Goal: Task Accomplishment & Management: Complete application form

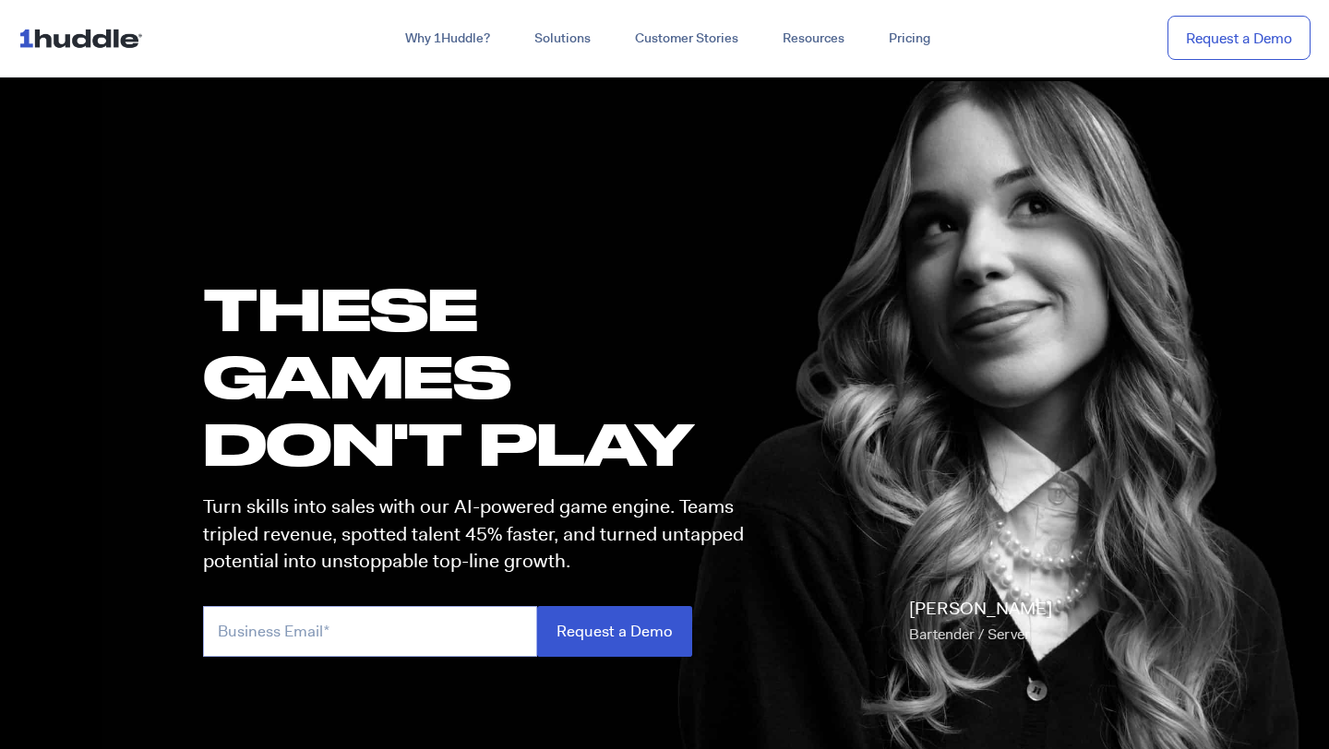
click at [355, 650] on input "email" at bounding box center [370, 631] width 334 height 51
click at [757, 272] on div "these GAMES DON'T PLAY Turn skills into sales with our AI-powered game engine. …" at bounding box center [665, 488] width 960 height 711
click at [369, 644] on input "email" at bounding box center [370, 631] width 334 height 51
type input "Crew405@7crew.com"
click at [650, 627] on input "Request a Demo" at bounding box center [614, 631] width 155 height 51
